Goal: Task Accomplishment & Management: Complete application form

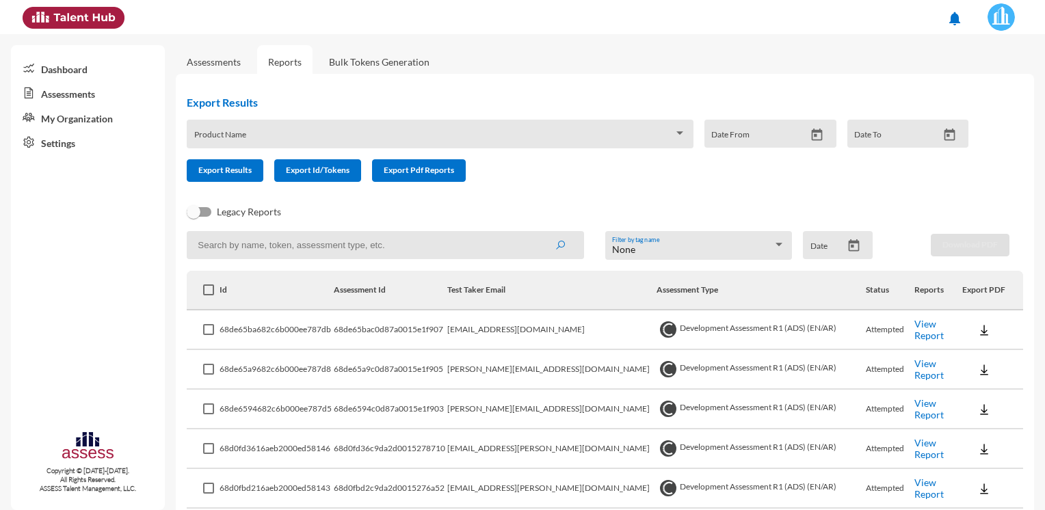
click at [235, 75] on link "Assessments" at bounding box center [214, 62] width 76 height 34
click at [232, 67] on link "Assessments" at bounding box center [214, 62] width 54 height 12
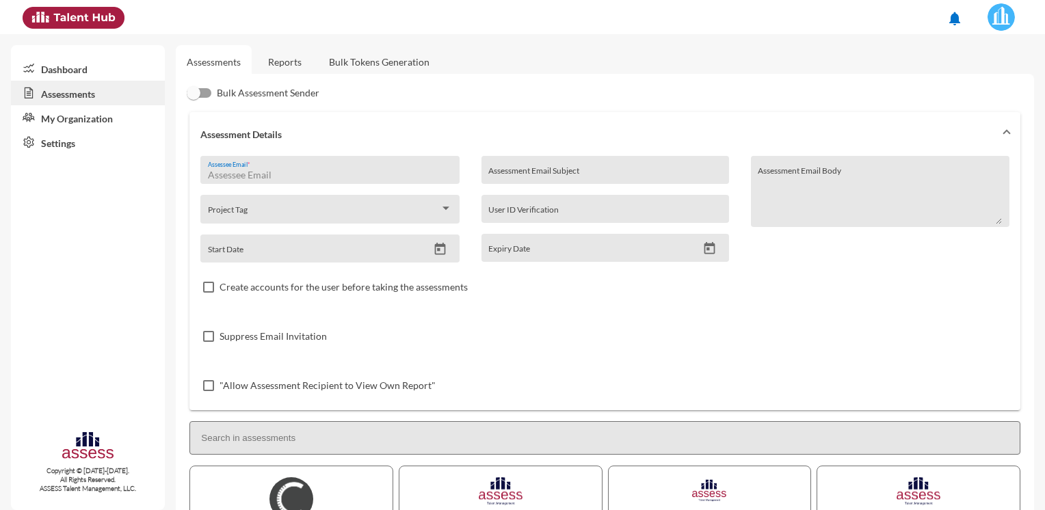
click at [336, 170] on input "Assessee Email *" at bounding box center [330, 175] width 244 height 11
paste input "[PERSON_NAME] [PERSON_NAME], HAC <[PERSON_NAME][EMAIL_ADDRESS][PERSON_NAME][DOM…"
type input "[PERSON_NAME] [PERSON_NAME], HAC <[PERSON_NAME][EMAIL_ADDRESS][PERSON_NAME][DOM…"
click at [1004, 24] on img at bounding box center [1000, 16] width 27 height 27
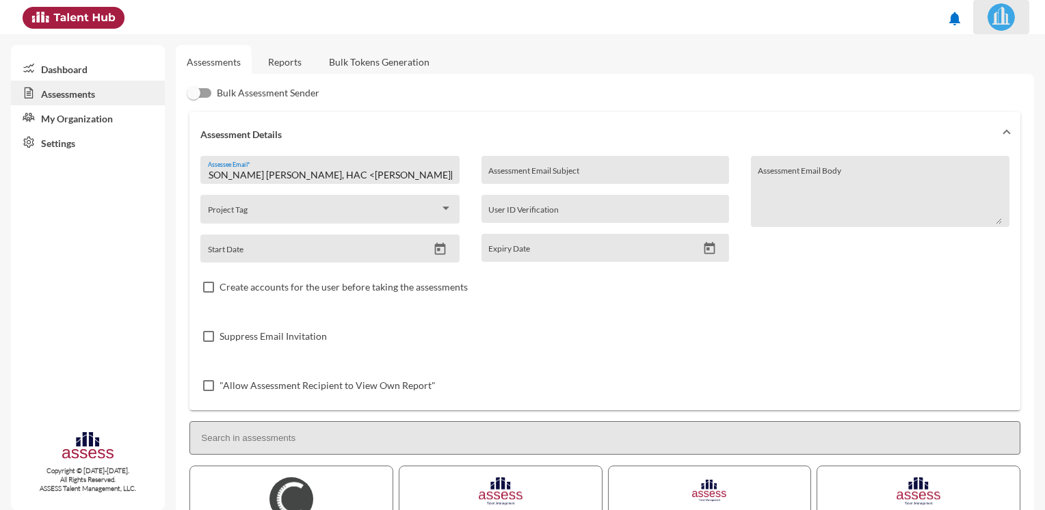
scroll to position [0, 0]
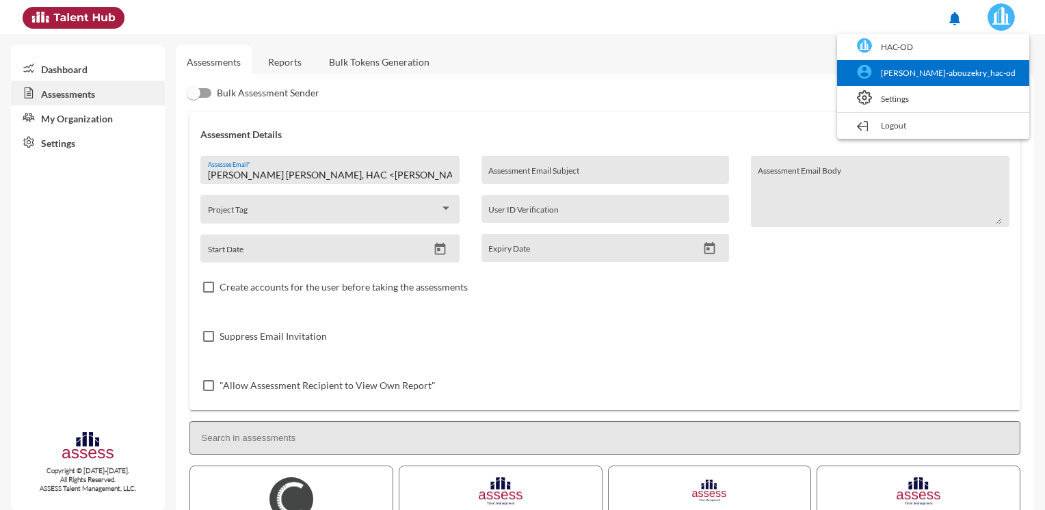
click at [979, 71] on link "[PERSON_NAME]-abouzekry_hac-od" at bounding box center [933, 73] width 178 height 26
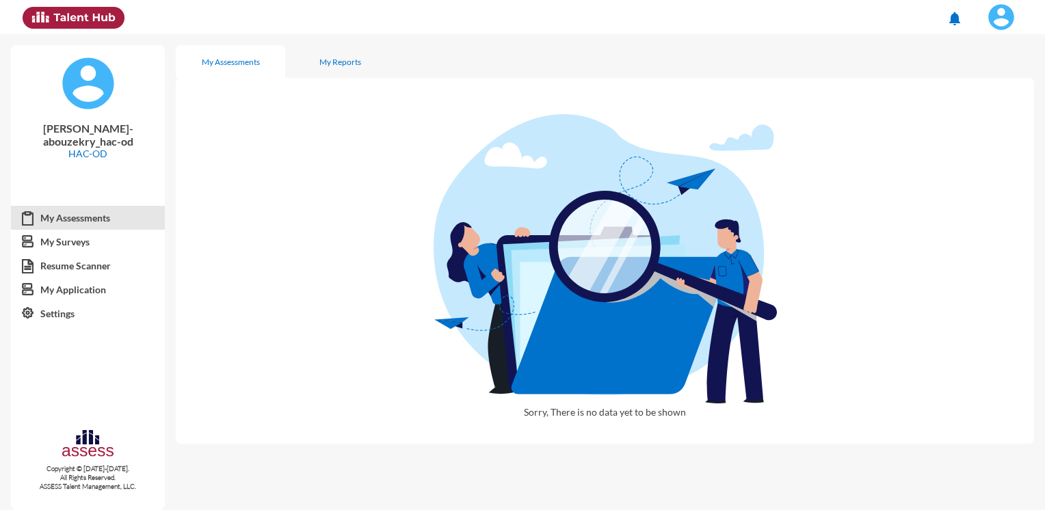
click at [278, 59] on div "My Assessments" at bounding box center [230, 61] width 109 height 33
click at [318, 59] on div "My Reports" at bounding box center [339, 61] width 109 height 33
click at [1001, 21] on img at bounding box center [1000, 16] width 27 height 27
drag, startPoint x: 230, startPoint y: 76, endPoint x: 224, endPoint y: 80, distance: 8.0
click at [228, 76] on div at bounding box center [522, 255] width 1045 height 510
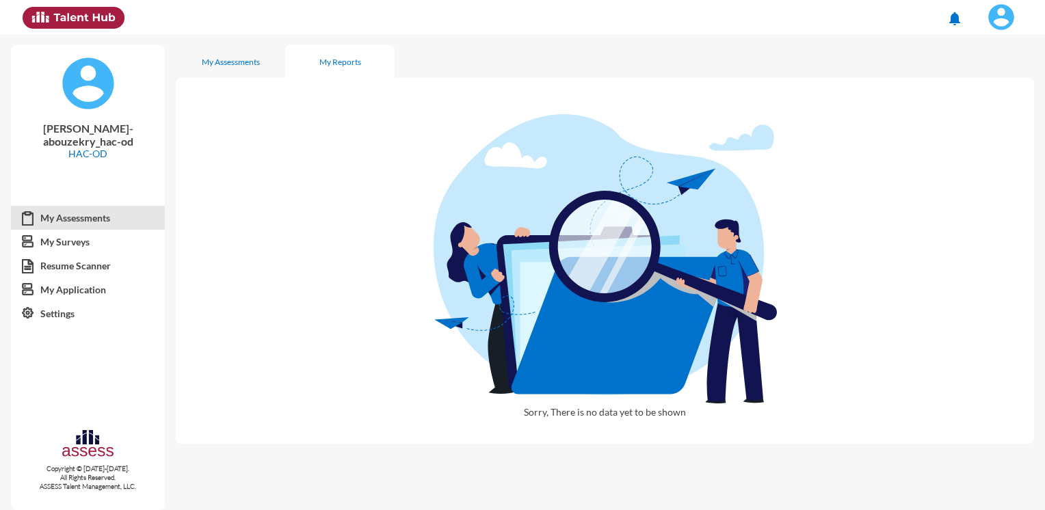
click at [102, 111] on div "[PERSON_NAME]-abouzekry_hac-od HAC-OD" at bounding box center [88, 117] width 154 height 144
click at [231, 64] on div "My Assessments" at bounding box center [231, 62] width 58 height 10
click at [62, 23] on img at bounding box center [73, 18] width 101 height 22
click at [74, 14] on img at bounding box center [73, 18] width 101 height 22
click at [66, 230] on link "My Surveys" at bounding box center [88, 242] width 154 height 25
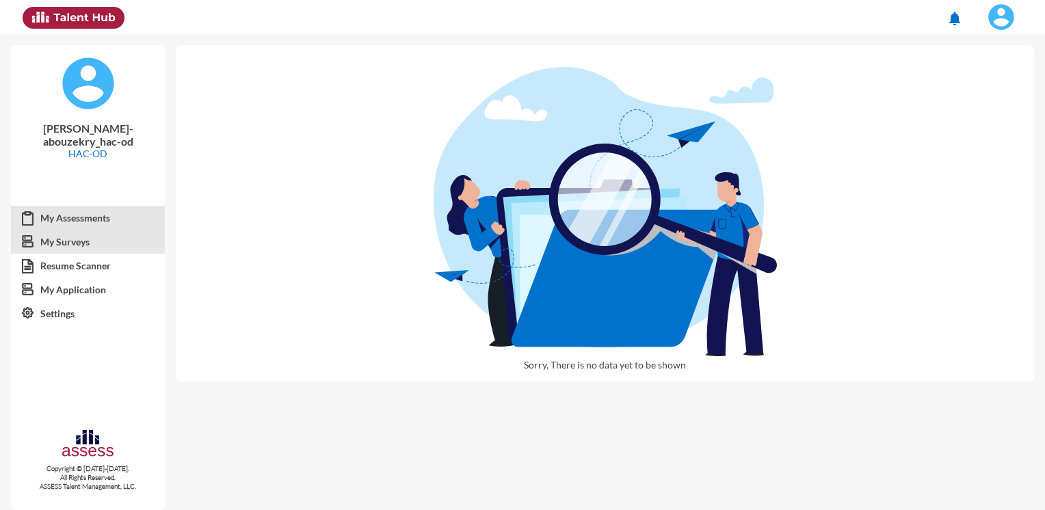
click at [70, 206] on link "My Assessments" at bounding box center [88, 218] width 154 height 25
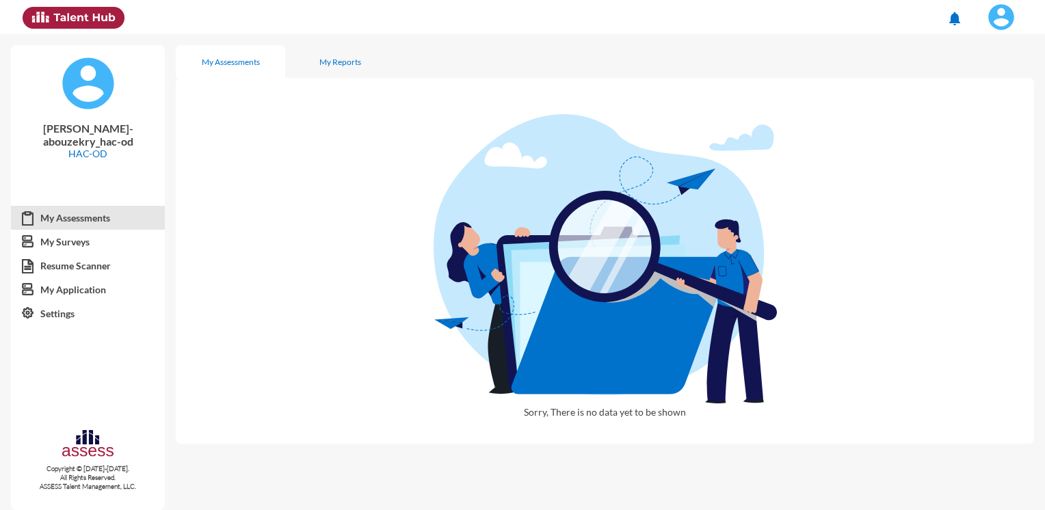
click at [998, 0] on button at bounding box center [1001, 17] width 56 height 34
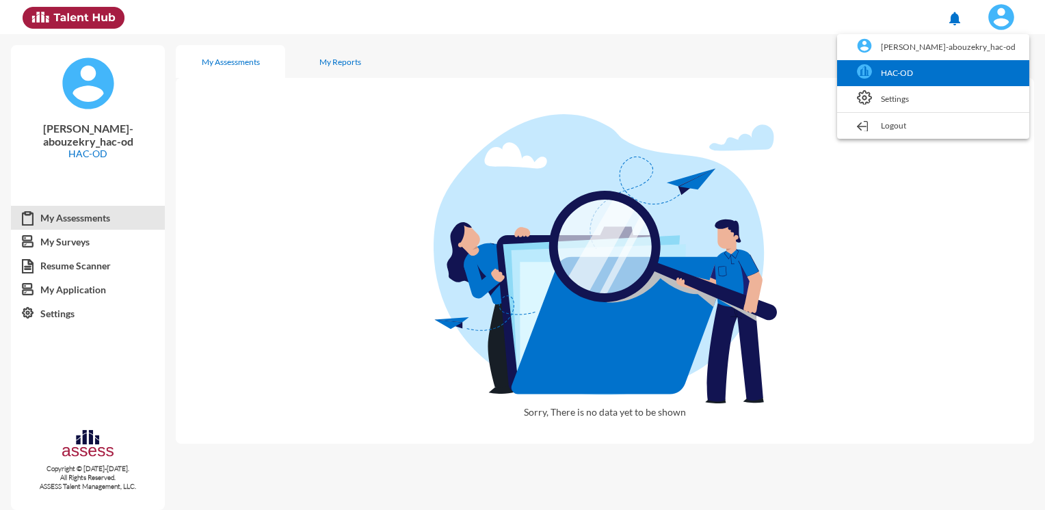
click at [955, 72] on link "HAC-OD" at bounding box center [933, 73] width 178 height 26
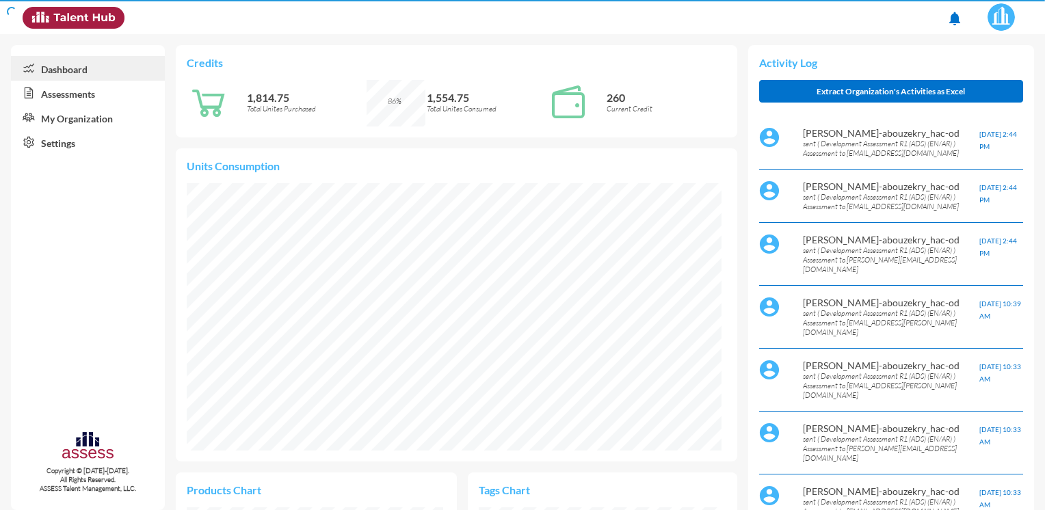
click at [1004, 18] on img at bounding box center [1000, 16] width 27 height 27
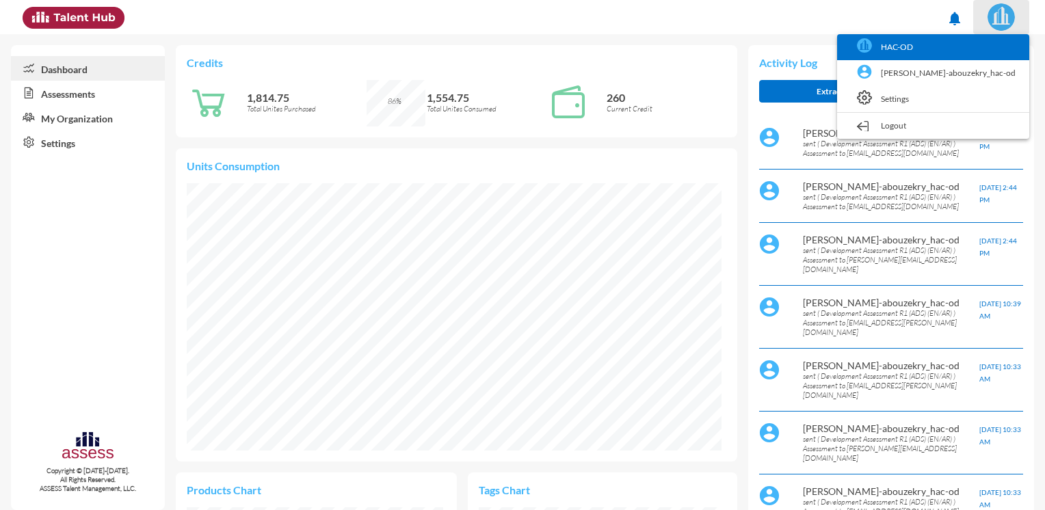
scroll to position [122, 245]
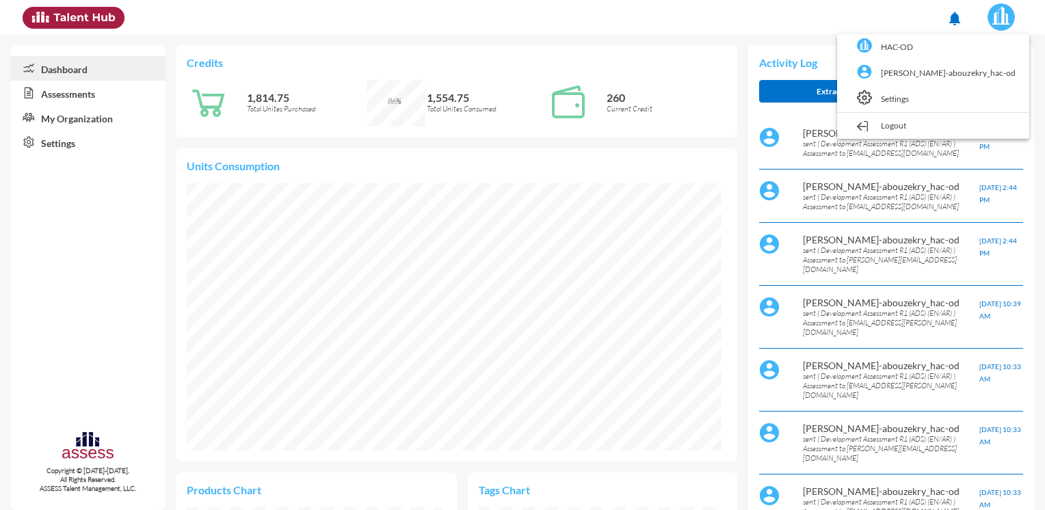
click at [952, 120] on link "Logout" at bounding box center [933, 126] width 178 height 26
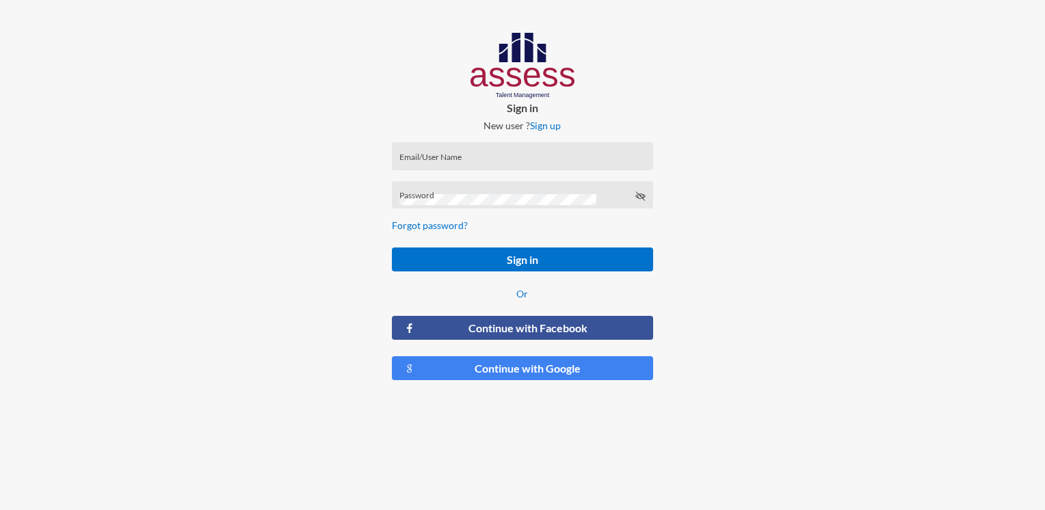
click at [524, 163] on input "Email/User Name" at bounding box center [522, 160] width 246 height 11
click at [464, 158] on input "Email/User Name" at bounding box center [522, 160] width 246 height 11
paste input "[PERSON_NAME]-Abouzekry_HAC-OD"
type input "[PERSON_NAME]-Abouzekry_HAC-OD"
click at [484, 193] on div "Password" at bounding box center [522, 198] width 246 height 21
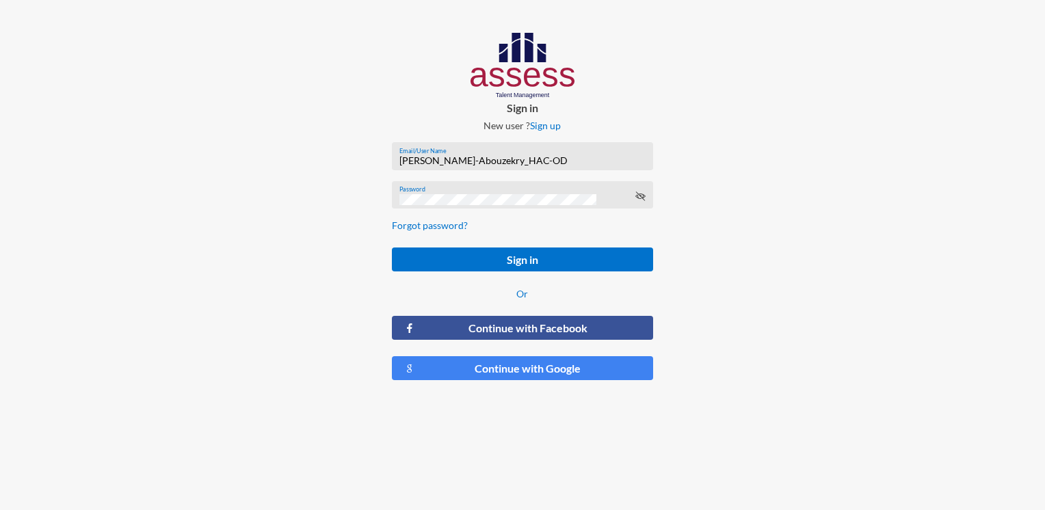
click at [643, 202] on div "Password" at bounding box center [522, 198] width 246 height 21
click at [635, 195] on icon at bounding box center [640, 196] width 11 height 11
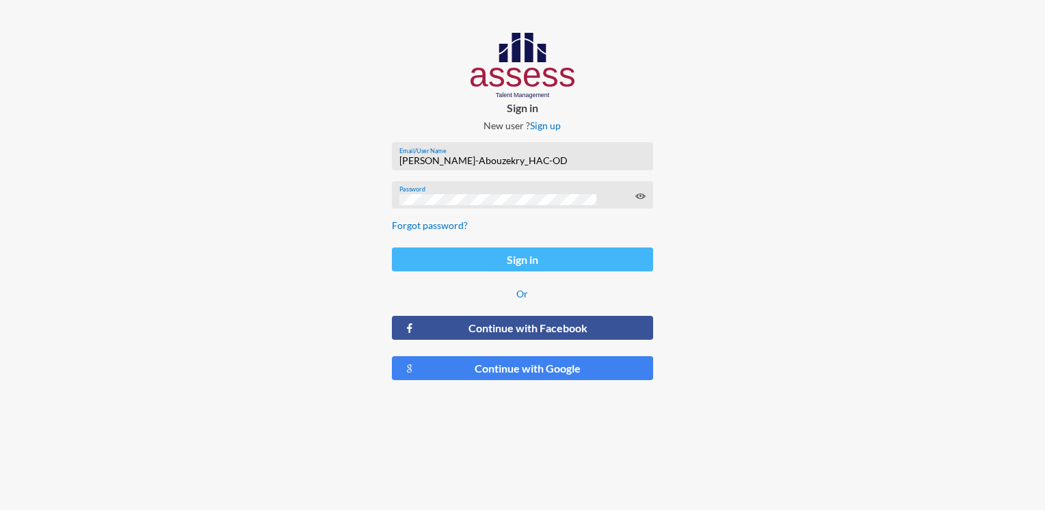
click at [577, 256] on button "Sign in" at bounding box center [522, 260] width 261 height 24
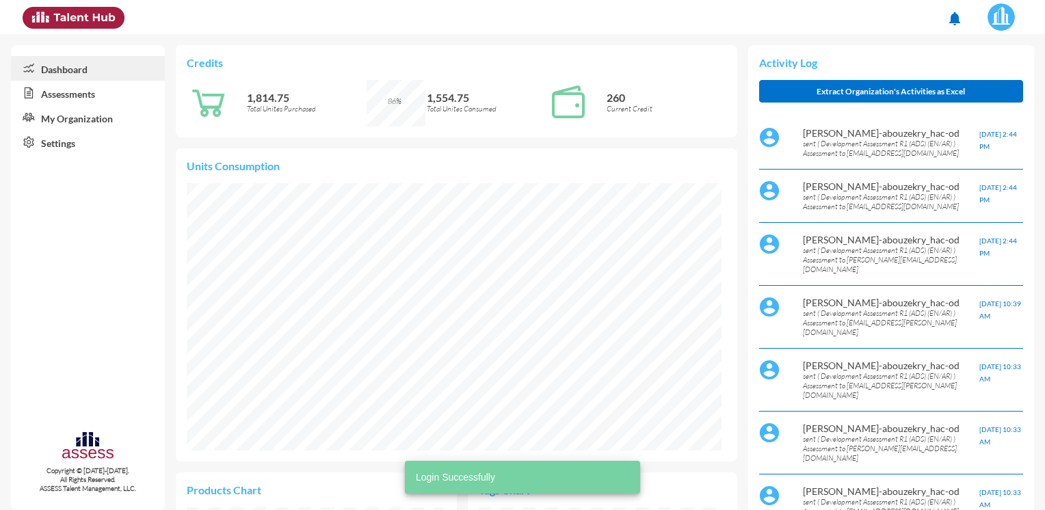
scroll to position [267, 534]
click at [133, 93] on link "Assessments" at bounding box center [88, 93] width 154 height 25
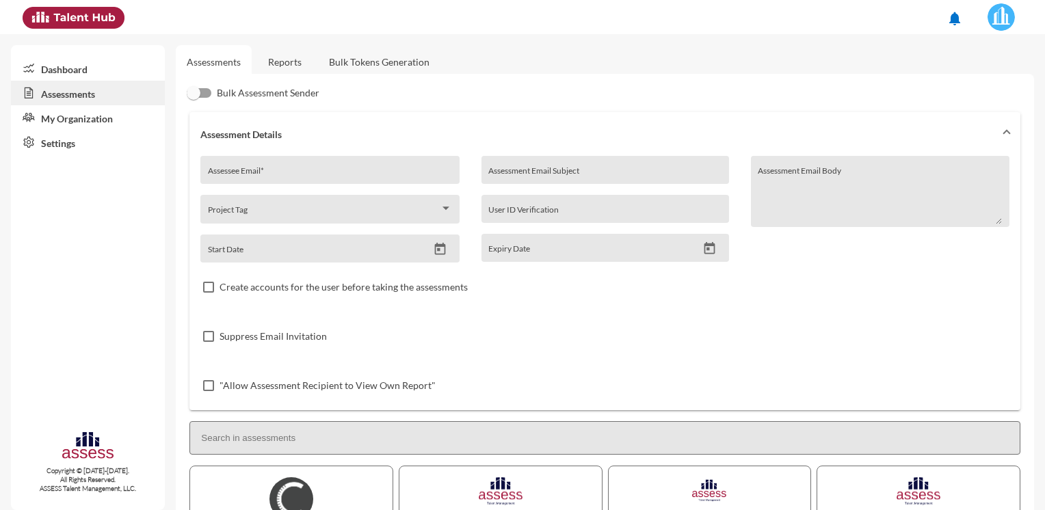
click at [314, 163] on div "Assessee Email *" at bounding box center [330, 173] width 244 height 21
click at [289, 165] on div "Assessee Email *" at bounding box center [330, 173] width 244 height 21
paste input "[PERSON_NAME][EMAIL_ADDRESS][PERSON_NAME][DOMAIN_NAME]"
type input "[PERSON_NAME][EMAIL_ADDRESS][PERSON_NAME][DOMAIN_NAME]"
click at [445, 131] on mat-panel-title "Assessment Details" at bounding box center [596, 135] width 792 height 12
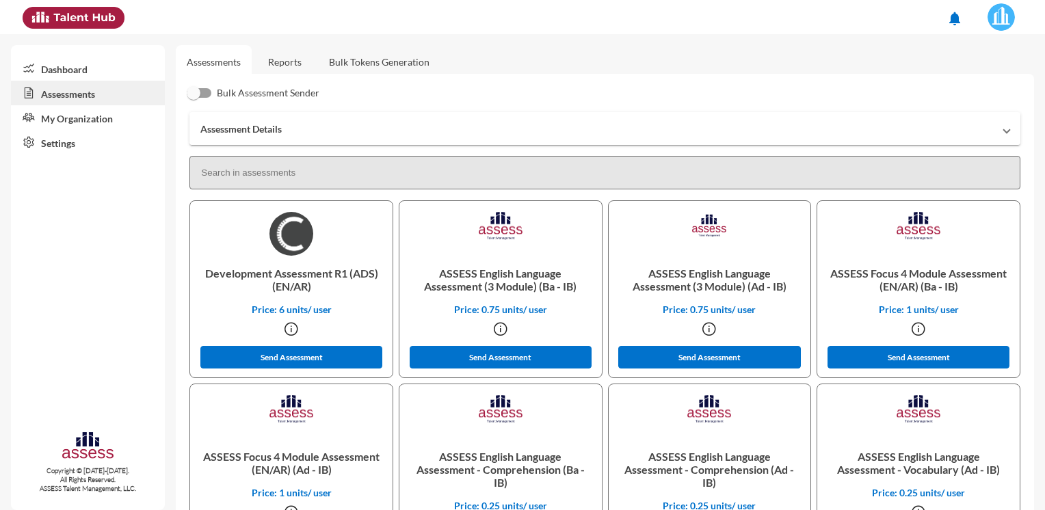
click at [350, 136] on mat-expansion-panel-header "Assessment Details" at bounding box center [604, 128] width 831 height 33
click at [436, 131] on mat-panel-title "Assessment Details" at bounding box center [596, 129] width 792 height 12
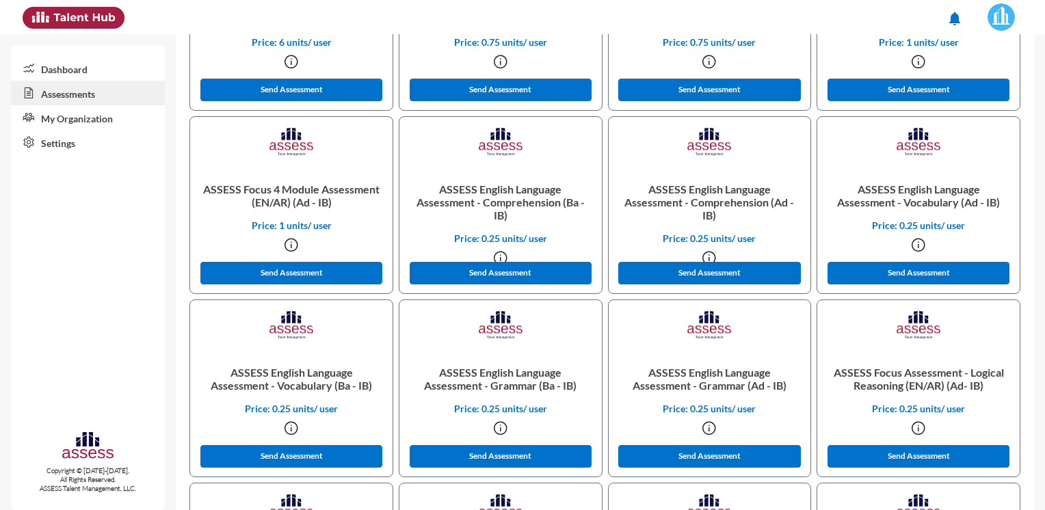
scroll to position [347, 0]
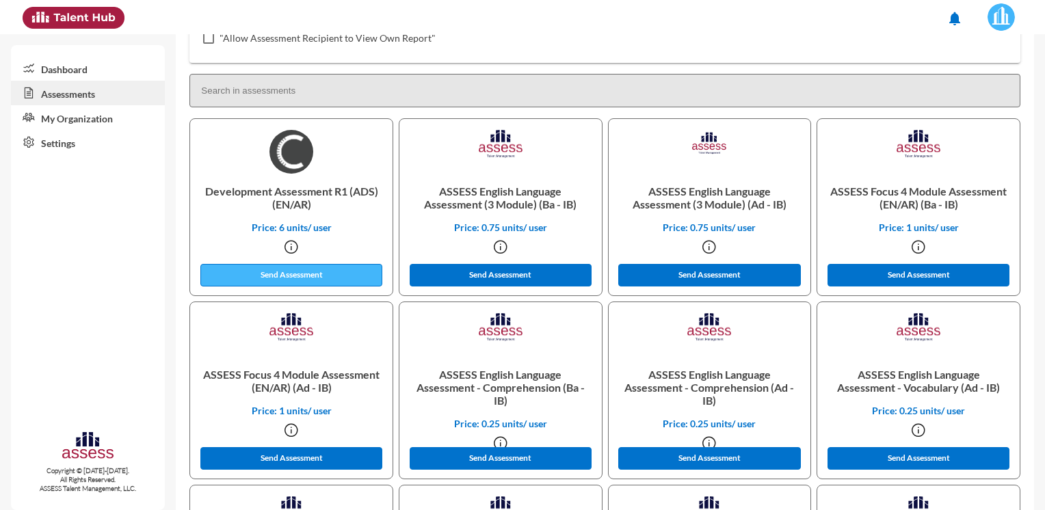
click at [315, 272] on button "Send Assessment" at bounding box center [291, 275] width 182 height 23
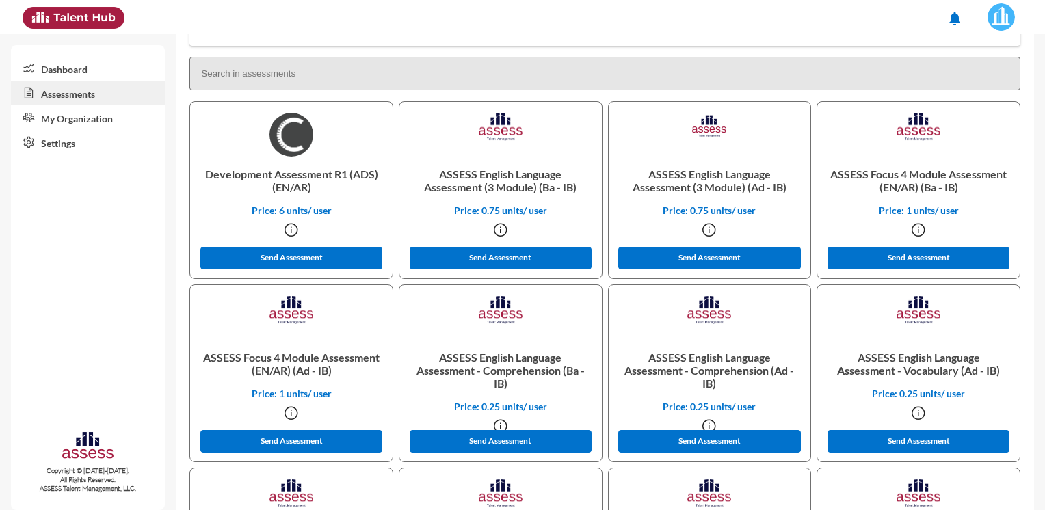
scroll to position [182, 0]
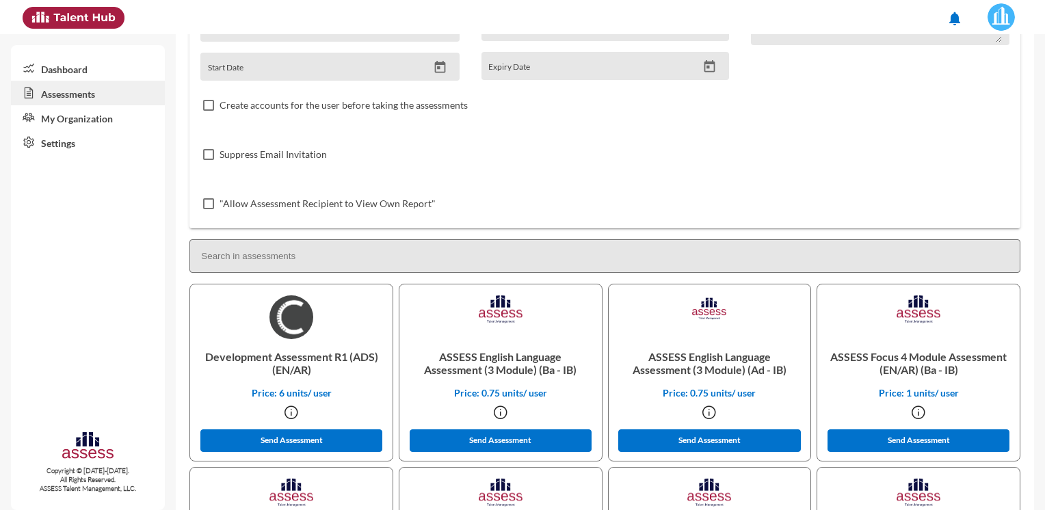
click at [286, 254] on input at bounding box center [604, 256] width 831 height 34
click at [553, 196] on div ""Allow Assessment Recipient to View Own Report"" at bounding box center [604, 203] width 809 height 49
drag, startPoint x: 257, startPoint y: 18, endPoint x: 712, endPoint y: 75, distance: 459.0
click at [806, 168] on div "Suppress Email Invitation" at bounding box center [604, 154] width 809 height 49
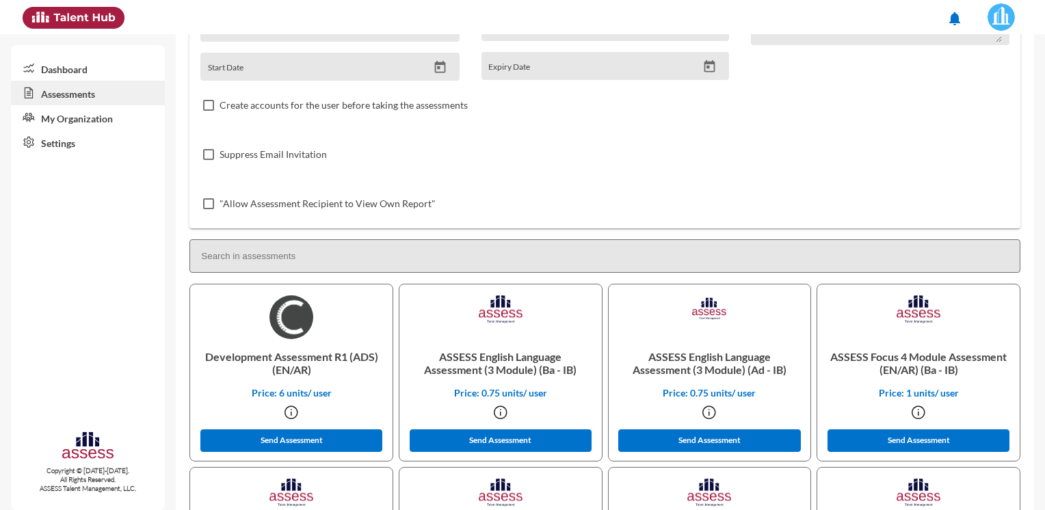
click at [85, 69] on link "Dashboard" at bounding box center [88, 68] width 154 height 25
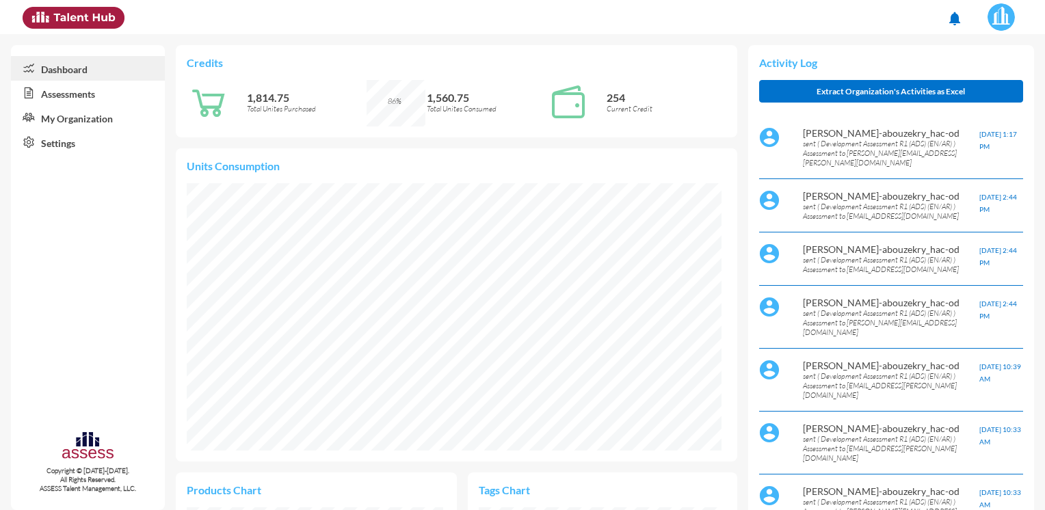
click at [94, 103] on link "Assessments" at bounding box center [88, 93] width 154 height 25
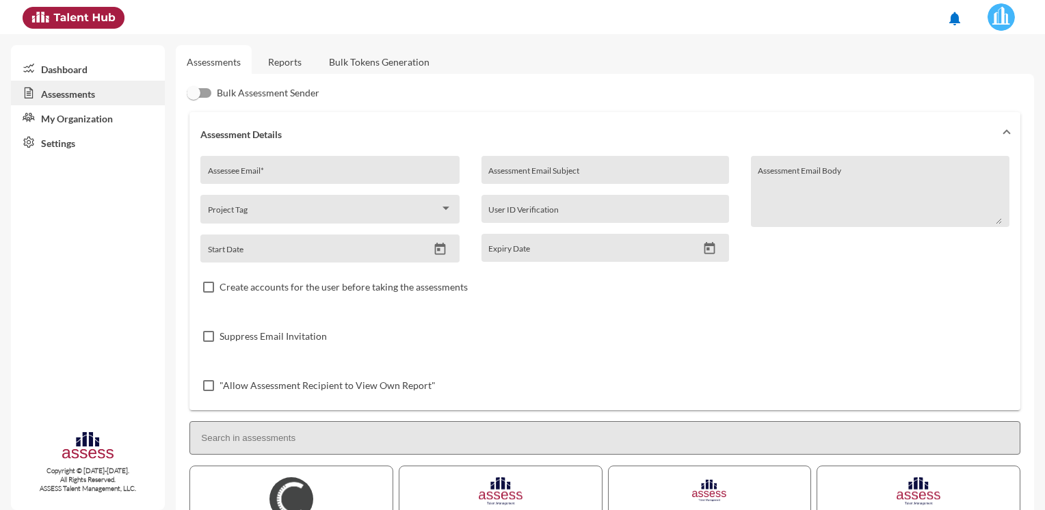
click at [282, 66] on link "Reports" at bounding box center [284, 62] width 55 height 34
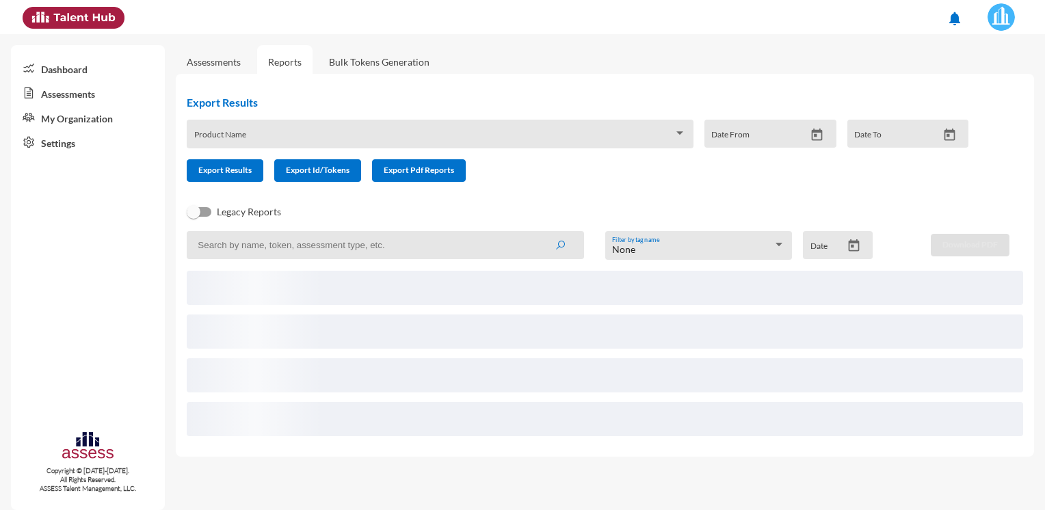
click at [265, 252] on input at bounding box center [385, 245] width 397 height 28
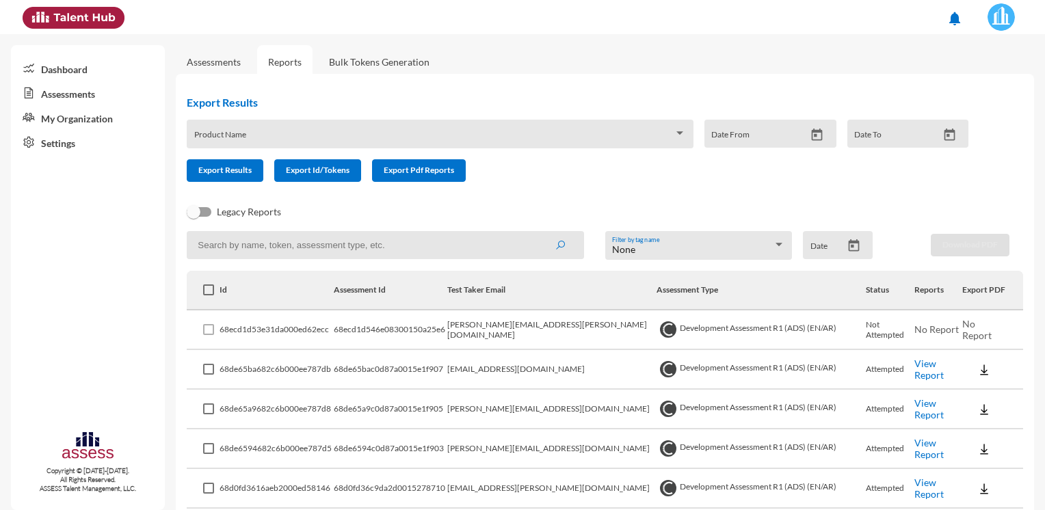
paste input "[PERSON_NAME] [PERSON_NAME], HAC <[PERSON_NAME][EMAIL_ADDRESS][DOMAIN_NAME]>"
click at [538, 232] on button "submit" at bounding box center [560, 244] width 44 height 25
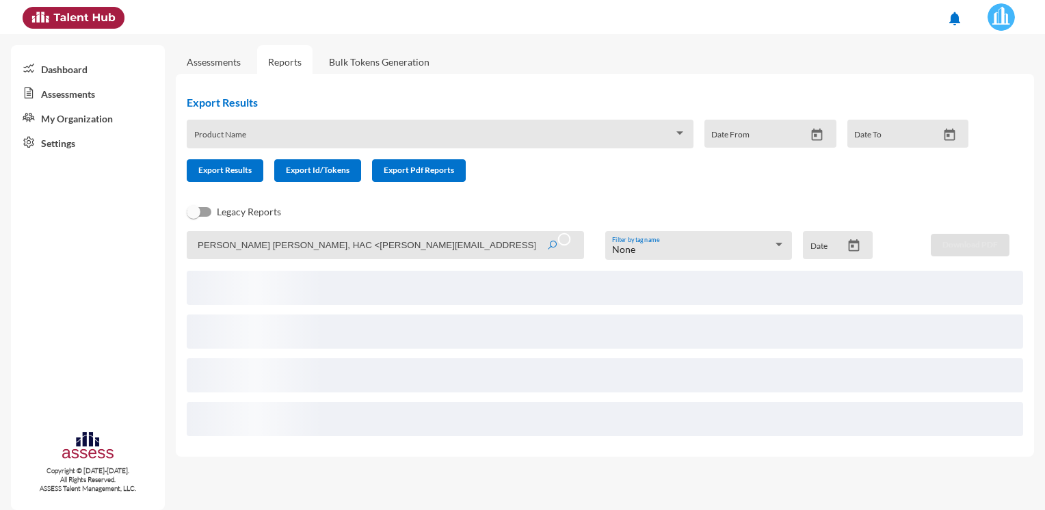
scroll to position [0, 0]
drag, startPoint x: 387, startPoint y: 240, endPoint x: 200, endPoint y: 250, distance: 187.6
click at [200, 250] on input "[PERSON_NAME] [PERSON_NAME], HAC <[PERSON_NAME][EMAIL_ADDRESS][DOMAIN_NAME]>" at bounding box center [385, 245] width 397 height 28
click at [438, 245] on input "[EMAIL_ADDRESS][DOMAIN_NAME]>" at bounding box center [385, 245] width 397 height 28
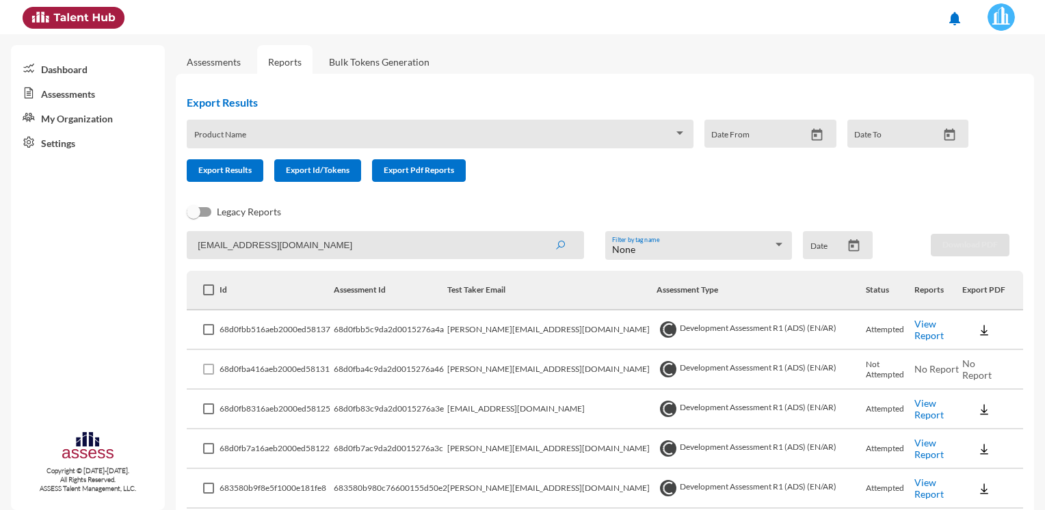
click at [533, 251] on input "[EMAIL_ADDRESS][DOMAIN_NAME]" at bounding box center [385, 245] width 397 height 28
click at [558, 246] on icon "submit" at bounding box center [560, 245] width 11 height 11
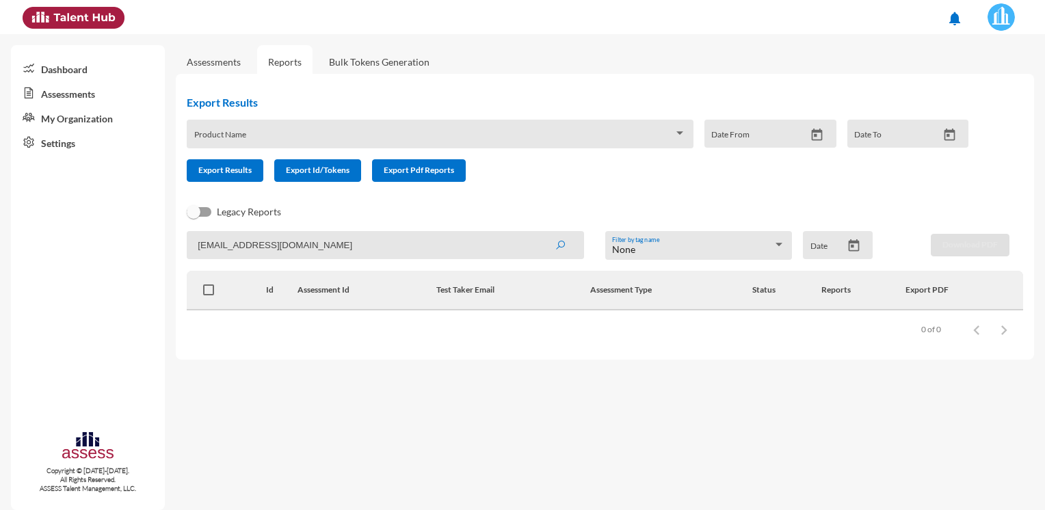
click at [423, 248] on input "[EMAIL_ADDRESS][DOMAIN_NAME]" at bounding box center [385, 245] width 397 height 28
click at [284, 253] on input "[EMAIL_ADDRESS][DOMAIN_NAME]" at bounding box center [385, 245] width 397 height 28
click at [247, 245] on input "[EMAIL_ADDRESS][DOMAIN_NAME]" at bounding box center [385, 245] width 397 height 28
drag, startPoint x: 410, startPoint y: 242, endPoint x: 207, endPoint y: 242, distance: 202.4
click at [207, 242] on input "[EMAIL_ADDRESS][DOMAIN_NAME]" at bounding box center [385, 245] width 397 height 28
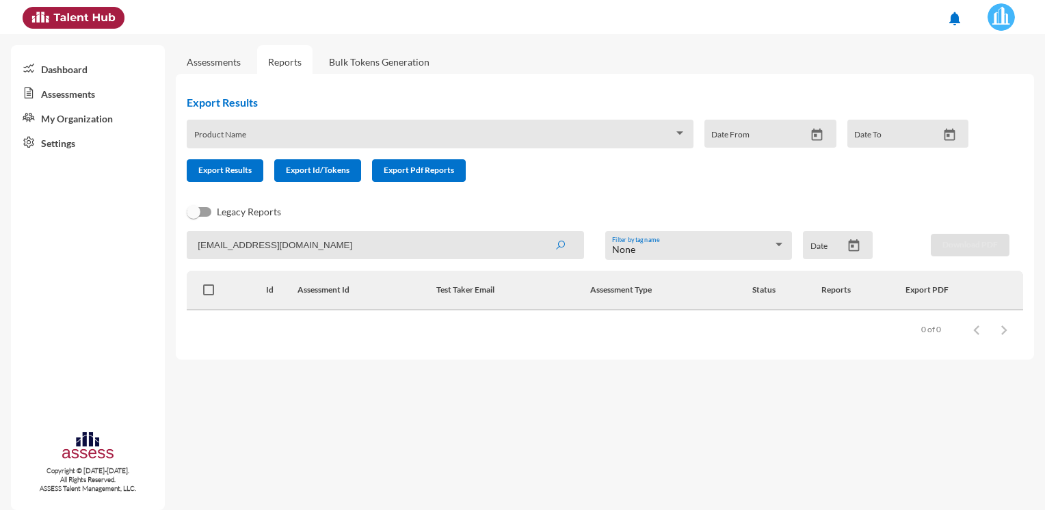
click at [309, 247] on input "[EMAIL_ADDRESS][DOMAIN_NAME]" at bounding box center [385, 245] width 397 height 28
paste input "h"
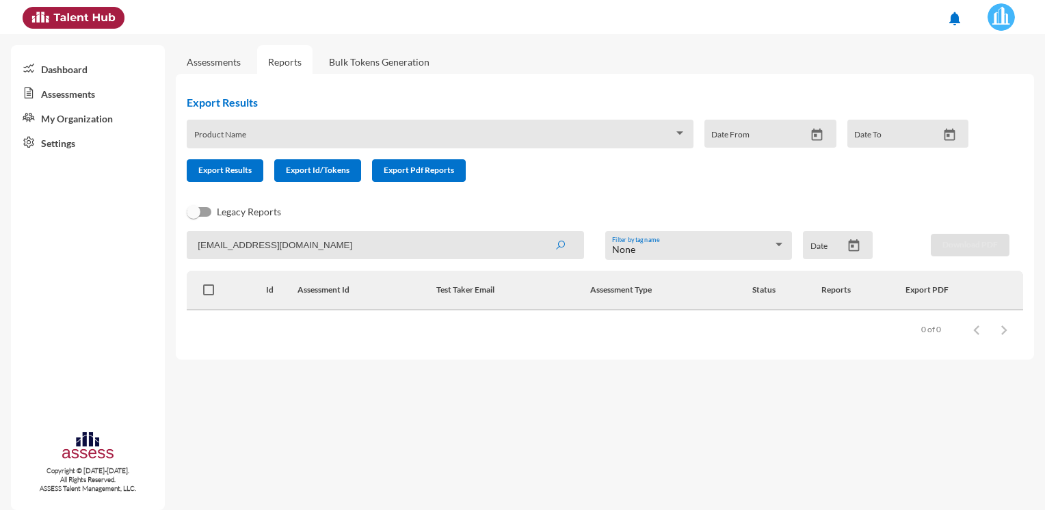
click at [408, 239] on input "[EMAIL_ADDRESS][DOMAIN_NAME]" at bounding box center [385, 245] width 397 height 28
type input "[EMAIL_ADDRESS][DOMAIN_NAME]"
click at [561, 250] on icon "submit" at bounding box center [560, 245] width 11 height 11
click at [1014, 21] on span at bounding box center [1001, 16] width 34 height 27
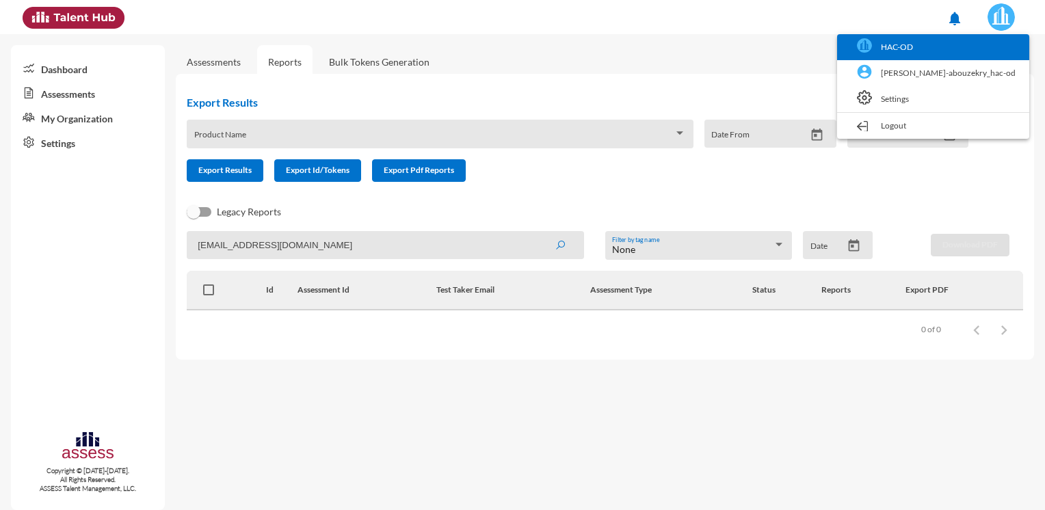
click at [965, 56] on link "HAC-OD" at bounding box center [933, 47] width 178 height 26
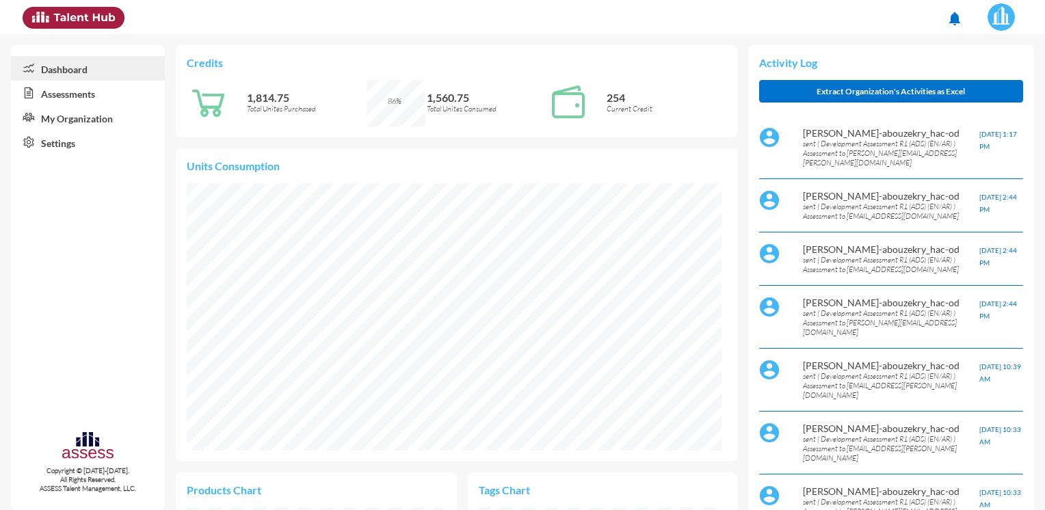
scroll to position [121, 256]
click at [55, 93] on link "Assessments" at bounding box center [88, 93] width 154 height 25
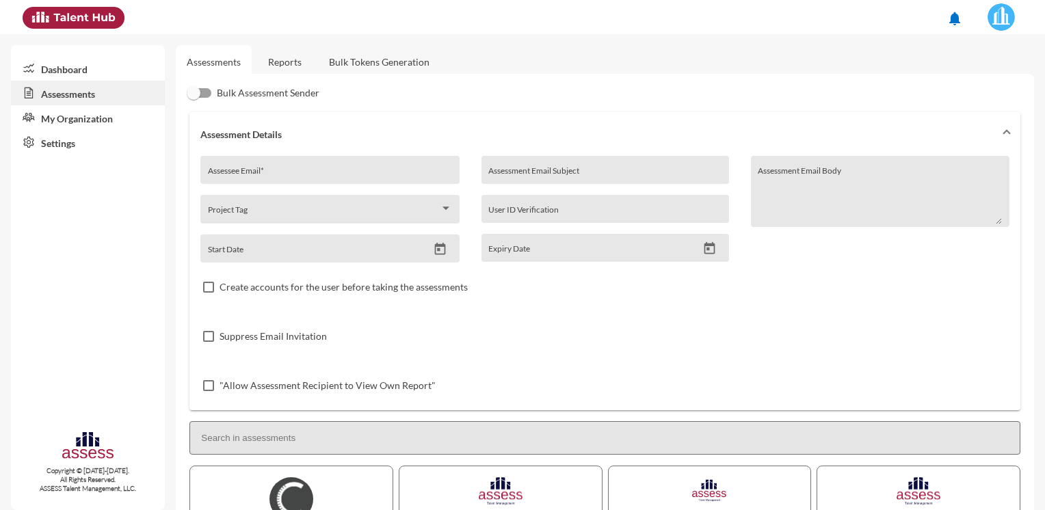
click at [293, 59] on link "Reports" at bounding box center [284, 62] width 55 height 34
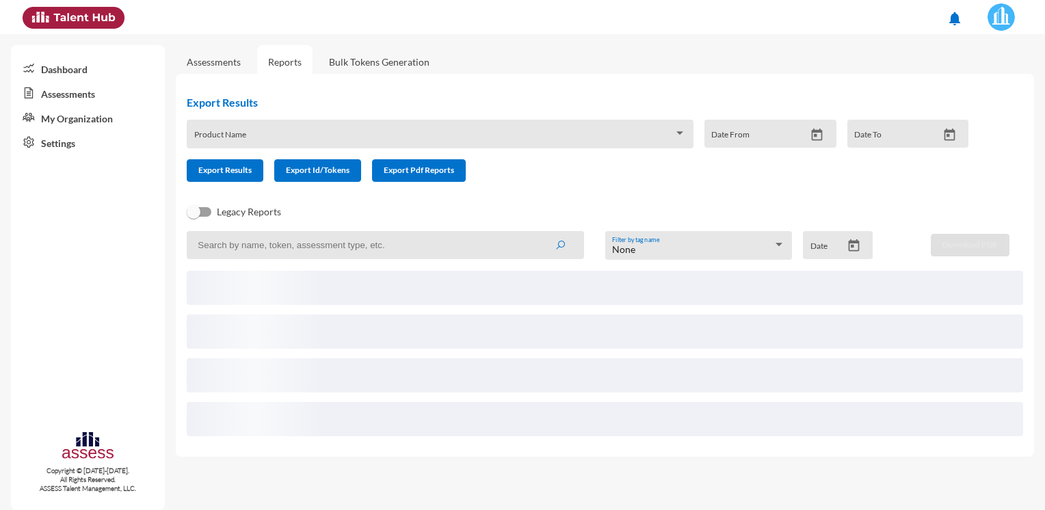
click at [292, 239] on input at bounding box center [385, 245] width 397 height 28
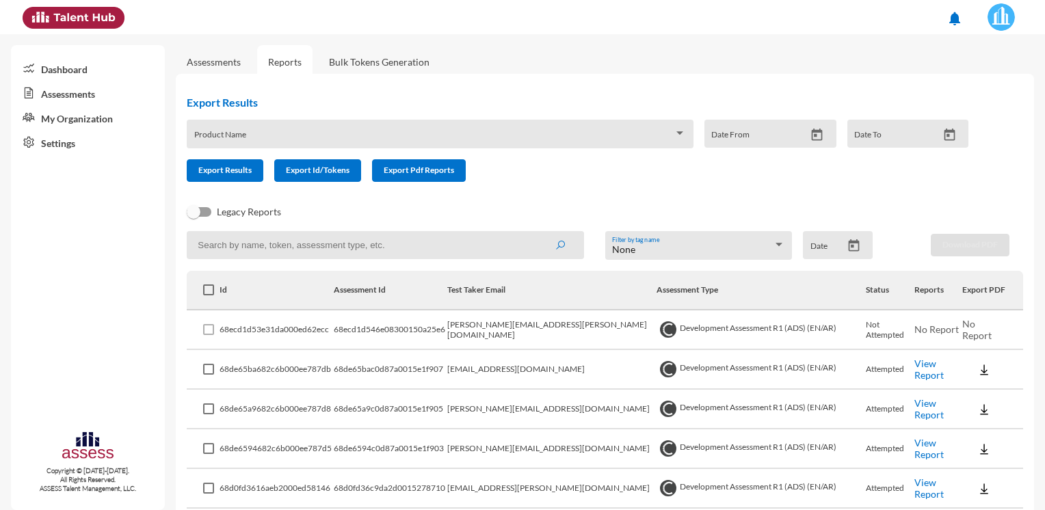
click at [268, 250] on input at bounding box center [385, 245] width 397 height 28
paste input "[PERSON_NAME] [PERSON_NAME], HAC <[PERSON_NAME][EMAIL_ADDRESS][DOMAIN_NAME]>"
drag, startPoint x: 388, startPoint y: 245, endPoint x: 118, endPoint y: 251, distance: 270.1
click at [118, 251] on mat-sidenav-container "Dashboard Assessments My Organization Settings Copyright © [DATE]-[DATE]. All R…" at bounding box center [522, 272] width 1045 height 476
click at [414, 243] on input "[EMAIL_ADDRESS][DOMAIN_NAME]>" at bounding box center [385, 245] width 397 height 28
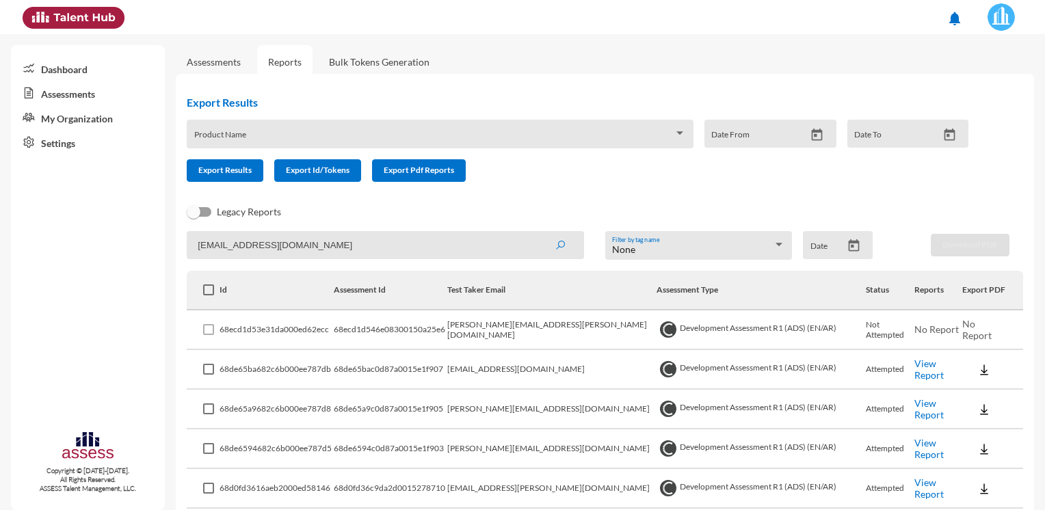
type input "[EMAIL_ADDRESS][DOMAIN_NAME]"
click at [538, 232] on button "submit" at bounding box center [560, 244] width 44 height 25
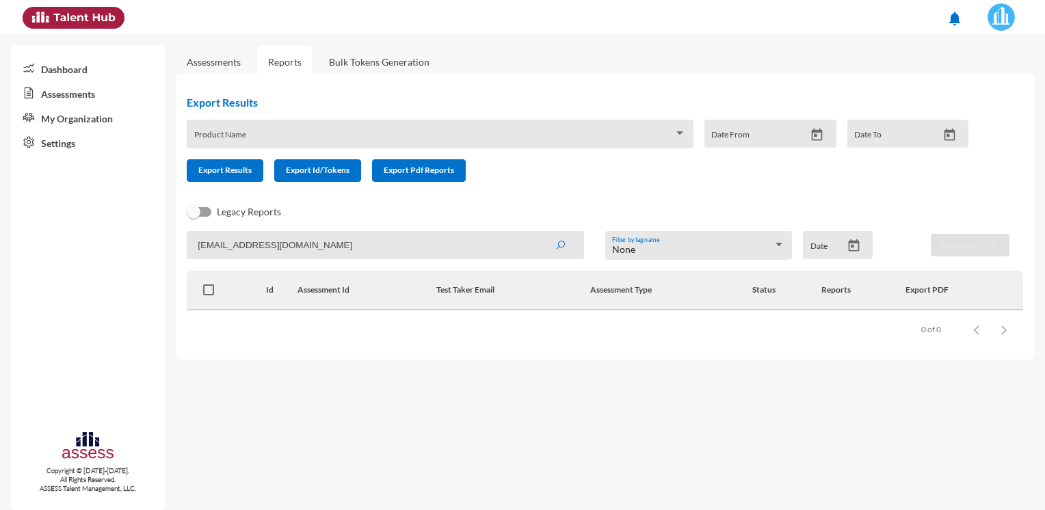
click at [420, 244] on input "[EMAIL_ADDRESS][DOMAIN_NAME]" at bounding box center [385, 245] width 397 height 28
drag, startPoint x: 420, startPoint y: 244, endPoint x: 198, endPoint y: 252, distance: 222.3
click at [198, 252] on input "[EMAIL_ADDRESS][DOMAIN_NAME]" at bounding box center [385, 245] width 397 height 28
click at [1004, 18] on img at bounding box center [1000, 16] width 27 height 27
click at [900, 195] on div at bounding box center [522, 255] width 1045 height 510
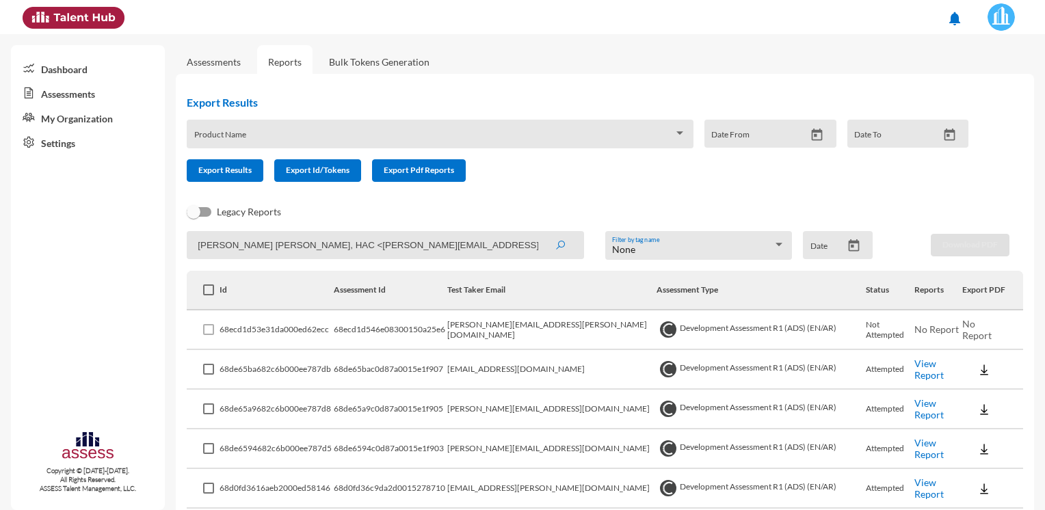
drag, startPoint x: 385, startPoint y: 244, endPoint x: 65, endPoint y: 245, distance: 320.0
click at [65, 245] on mat-sidenav-container "Dashboard Assessments My Organization Settings Copyright © [DATE]-[DATE]. All R…" at bounding box center [522, 272] width 1045 height 476
click at [435, 250] on input "[EMAIL_ADDRESS][DOMAIN_NAME]>" at bounding box center [385, 245] width 397 height 28
type input "[EMAIL_ADDRESS][DOMAIN_NAME]"
click at [538, 232] on button "submit" at bounding box center [560, 244] width 44 height 25
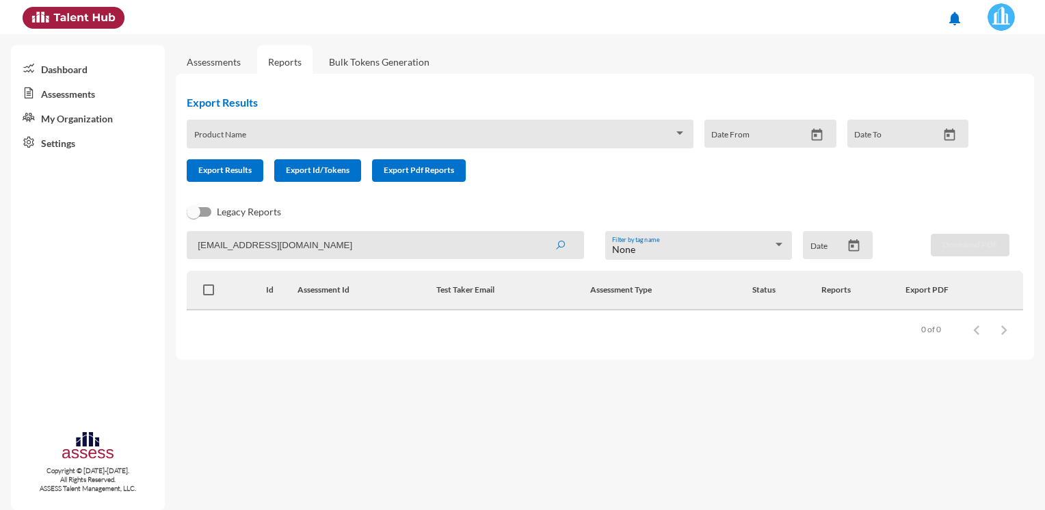
drag, startPoint x: 387, startPoint y: 245, endPoint x: 102, endPoint y: 245, distance: 285.1
click at [102, 245] on mat-sidenav-container "Dashboard Assessments My Organization Settings Copyright © 2015-2024. All Right…" at bounding box center [522, 272] width 1045 height 476
click at [498, 243] on input "[EMAIL_ADDRESS][DOMAIN_NAME]" at bounding box center [385, 245] width 397 height 28
click at [418, 240] on input "[EMAIL_ADDRESS][DOMAIN_NAME]" at bounding box center [385, 245] width 397 height 28
